Goal: Navigation & Orientation: Go to known website

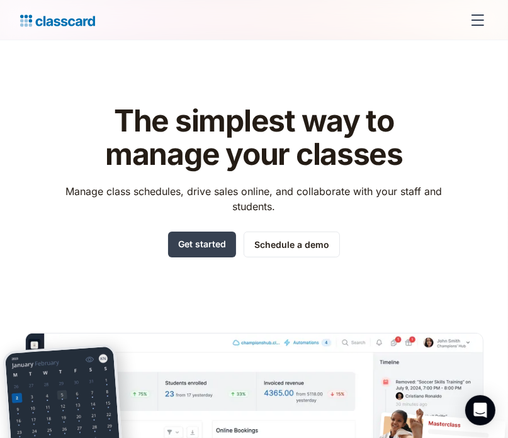
click at [474, 20] on div "menu" at bounding box center [478, 20] width 13 height 1
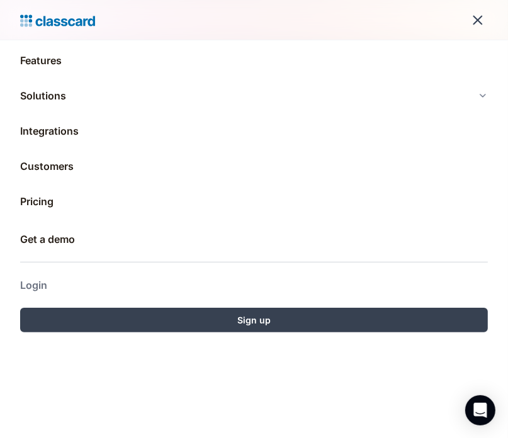
click at [47, 279] on link "Login" at bounding box center [254, 285] width 468 height 30
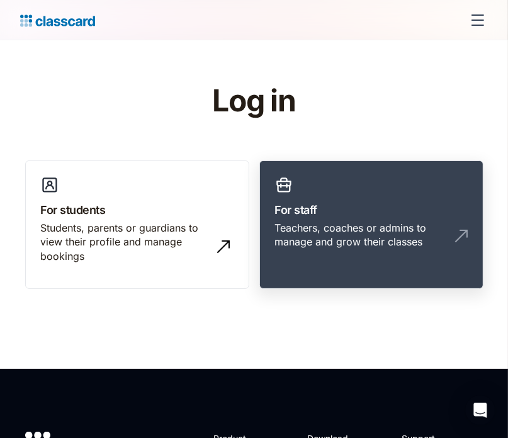
click at [312, 219] on link "For staff Teachers, coaches or admins to manage and grow their classes" at bounding box center [372, 225] width 224 height 129
